Goal: Task Accomplishment & Management: Use online tool/utility

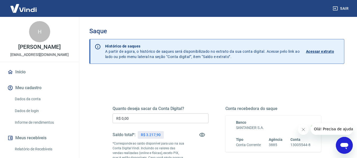
click at [156, 116] on input "R$ 0,00" at bounding box center [160, 119] width 96 height 10
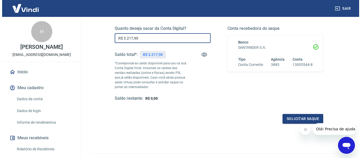
scroll to position [106, 0]
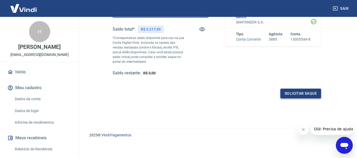
type input "R$ 3.217,90"
click at [299, 95] on button "Solicitar saque" at bounding box center [300, 94] width 41 height 10
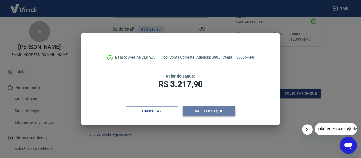
click at [224, 115] on button "Validar saque" at bounding box center [208, 111] width 53 height 10
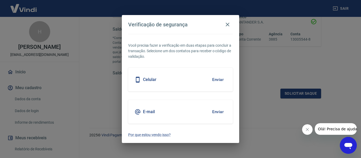
click at [210, 82] on button "Enviar" at bounding box center [217, 79] width 17 height 11
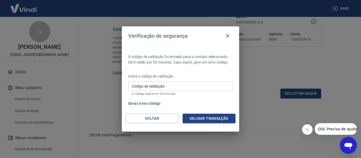
click at [190, 80] on div "Insira o código de validação Código de validação Código de validação O código e…" at bounding box center [180, 85] width 105 height 23
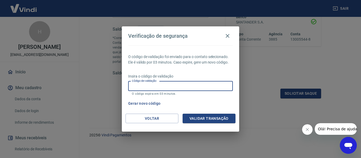
click at [188, 82] on input "Código de validação" at bounding box center [180, 86] width 105 height 10
type input "885793"
click at [200, 120] on button "Validar transação" at bounding box center [208, 119] width 53 height 10
